Goal: Find specific page/section: Find specific page/section

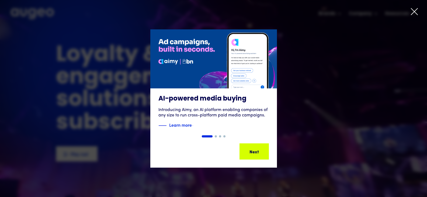
click at [416, 13] on icon at bounding box center [414, 12] width 8 height 8
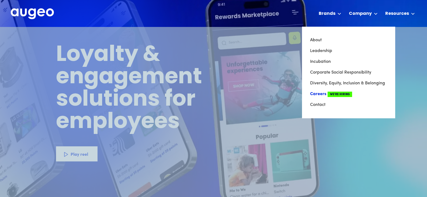
click at [318, 94] on link "Careers We're Hiring" at bounding box center [348, 94] width 77 height 11
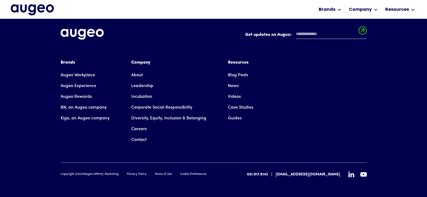
scroll to position [1426, 0]
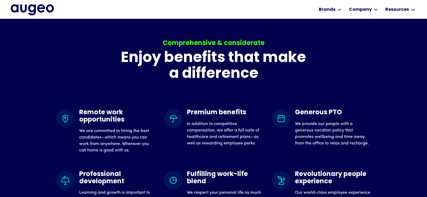
scroll to position [421, 0]
